Goal: Find specific page/section: Find specific page/section

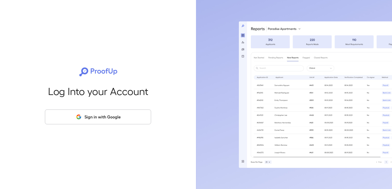
click at [77, 113] on button "Sign in with Google" at bounding box center [98, 117] width 106 height 15
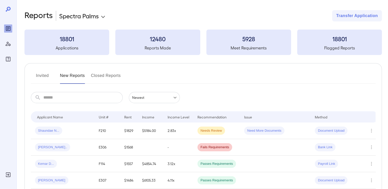
click at [43, 76] on button "Invited" at bounding box center [42, 78] width 23 height 12
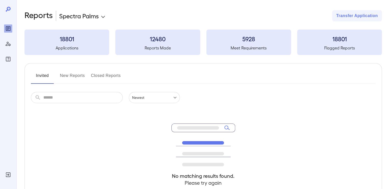
click at [76, 75] on button "New Reports" at bounding box center [72, 78] width 25 height 12
